Goal: Find specific page/section: Find specific page/section

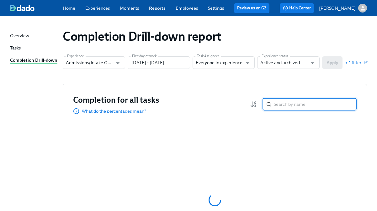
click at [288, 106] on input "search" at bounding box center [314, 104] width 83 height 13
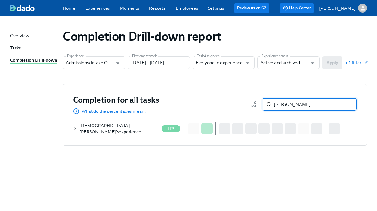
type input "[PERSON_NAME]"
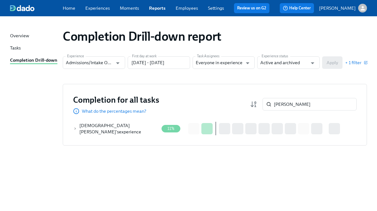
click at [108, 126] on span "[DEMOGRAPHIC_DATA][PERSON_NAME]" at bounding box center [104, 129] width 50 height 12
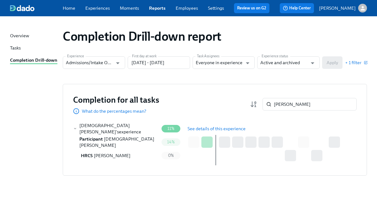
click at [220, 129] on span "See details of this experience" at bounding box center [216, 129] width 58 height 6
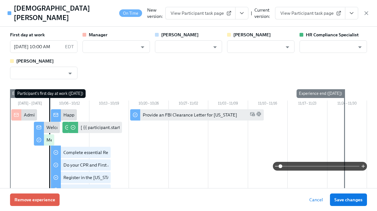
type input "[PERSON_NAME]"
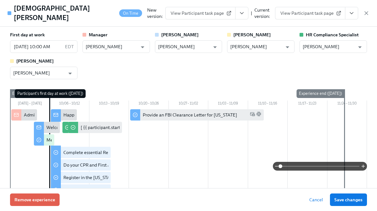
click at [350, 15] on button "View task page" at bounding box center [351, 13] width 13 height 13
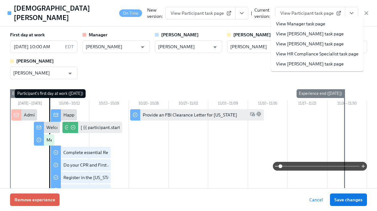
click at [325, 54] on link "View HR Compliance Specialist task page" at bounding box center [317, 54] width 82 height 6
